Goal: Task Accomplishment & Management: Use online tool/utility

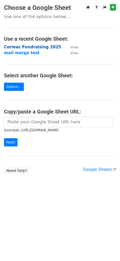
click at [34, 46] on strong "Cormac Fundraising 2025" at bounding box center [32, 47] width 57 height 5
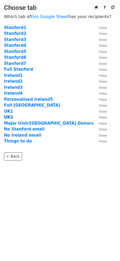
click at [8, 118] on strong "UK2" at bounding box center [8, 117] width 9 height 5
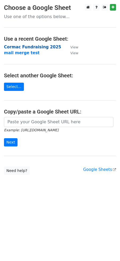
click at [29, 47] on strong "Cormac Fundraising 2025" at bounding box center [32, 47] width 57 height 5
